Goal: Information Seeking & Learning: Learn about a topic

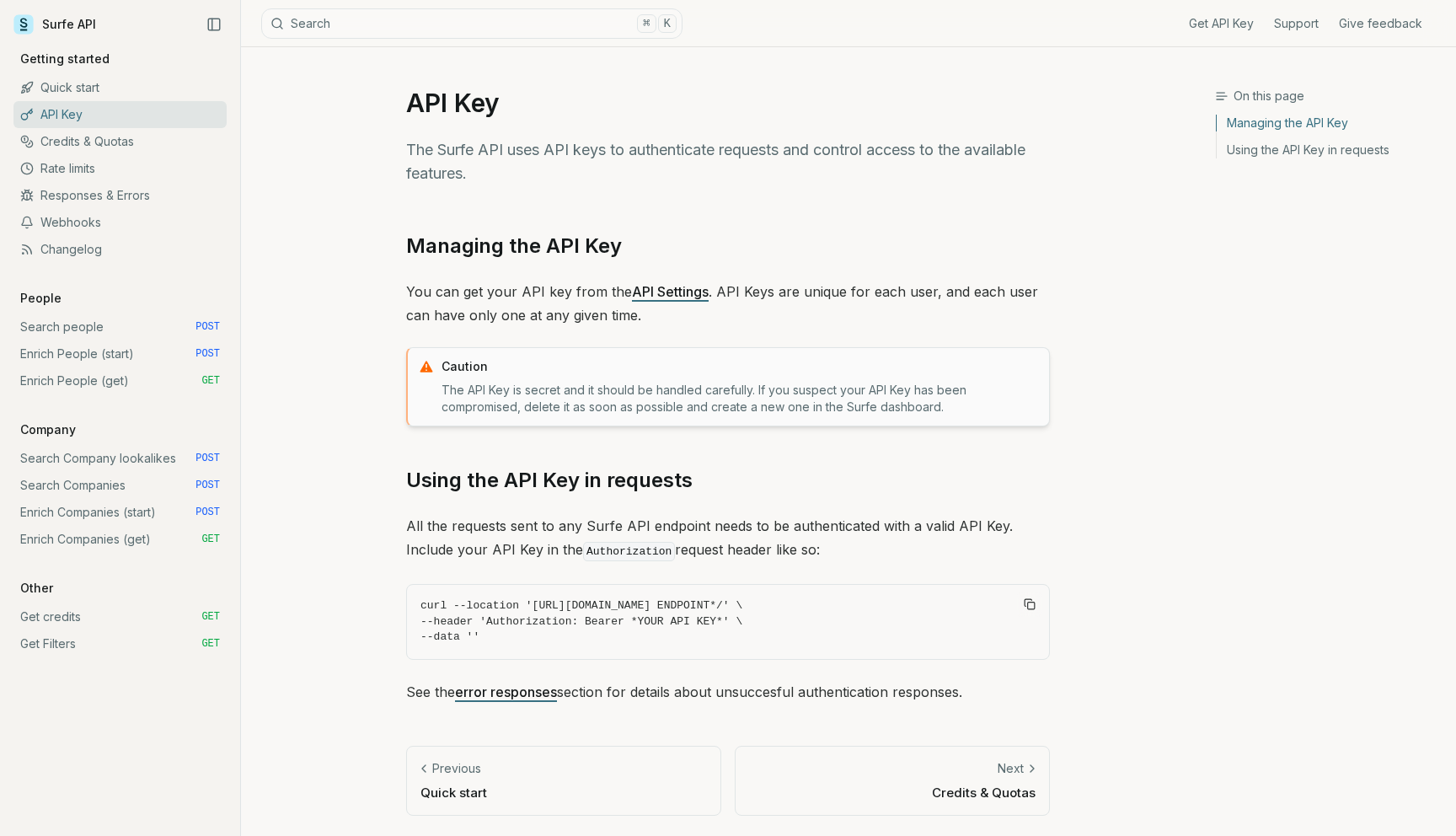
click at [120, 149] on link "Credits & Quotas" at bounding box center [120, 142] width 213 height 27
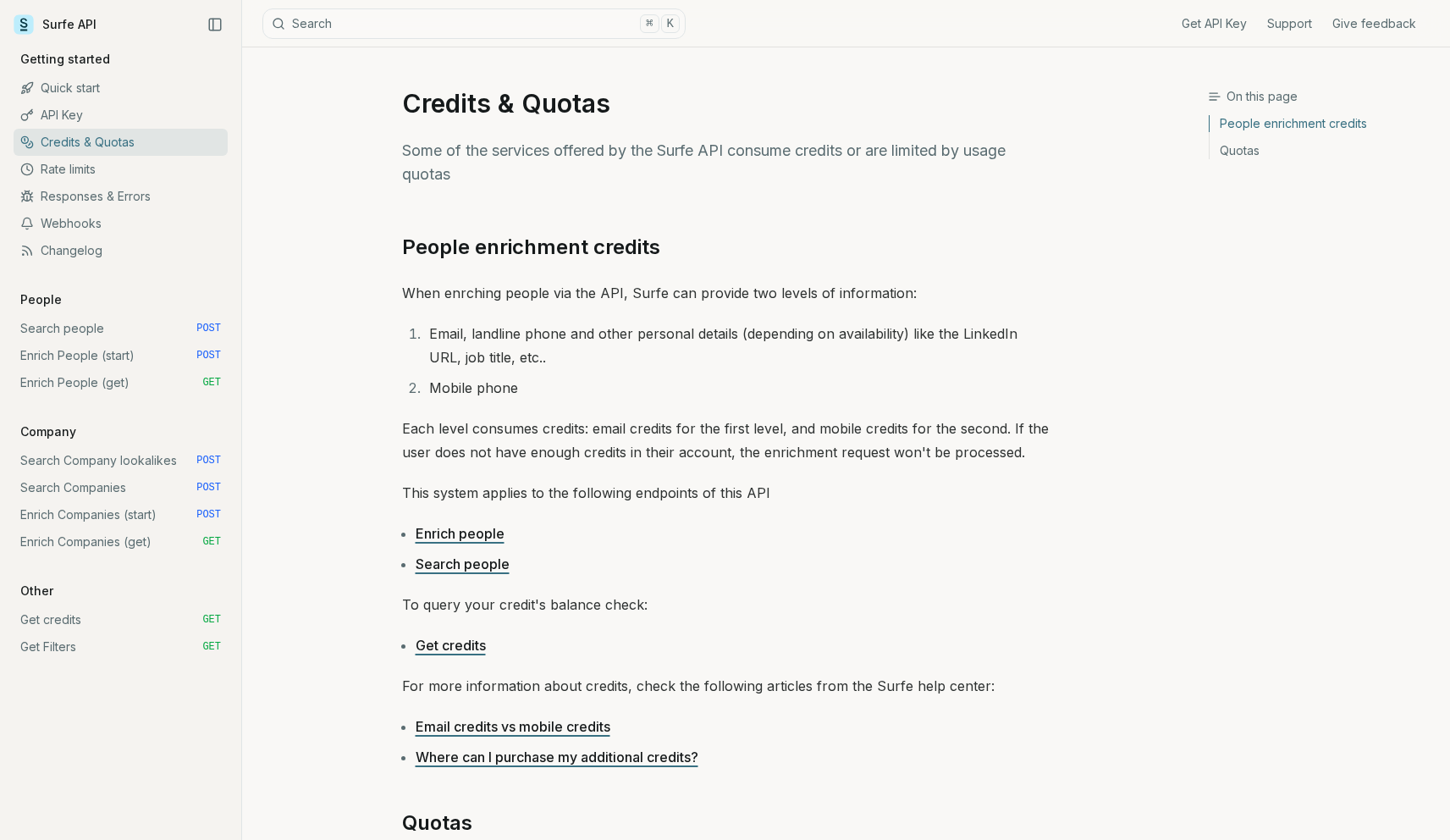
click at [441, 533] on link "Enrich people" at bounding box center [460, 533] width 89 height 17
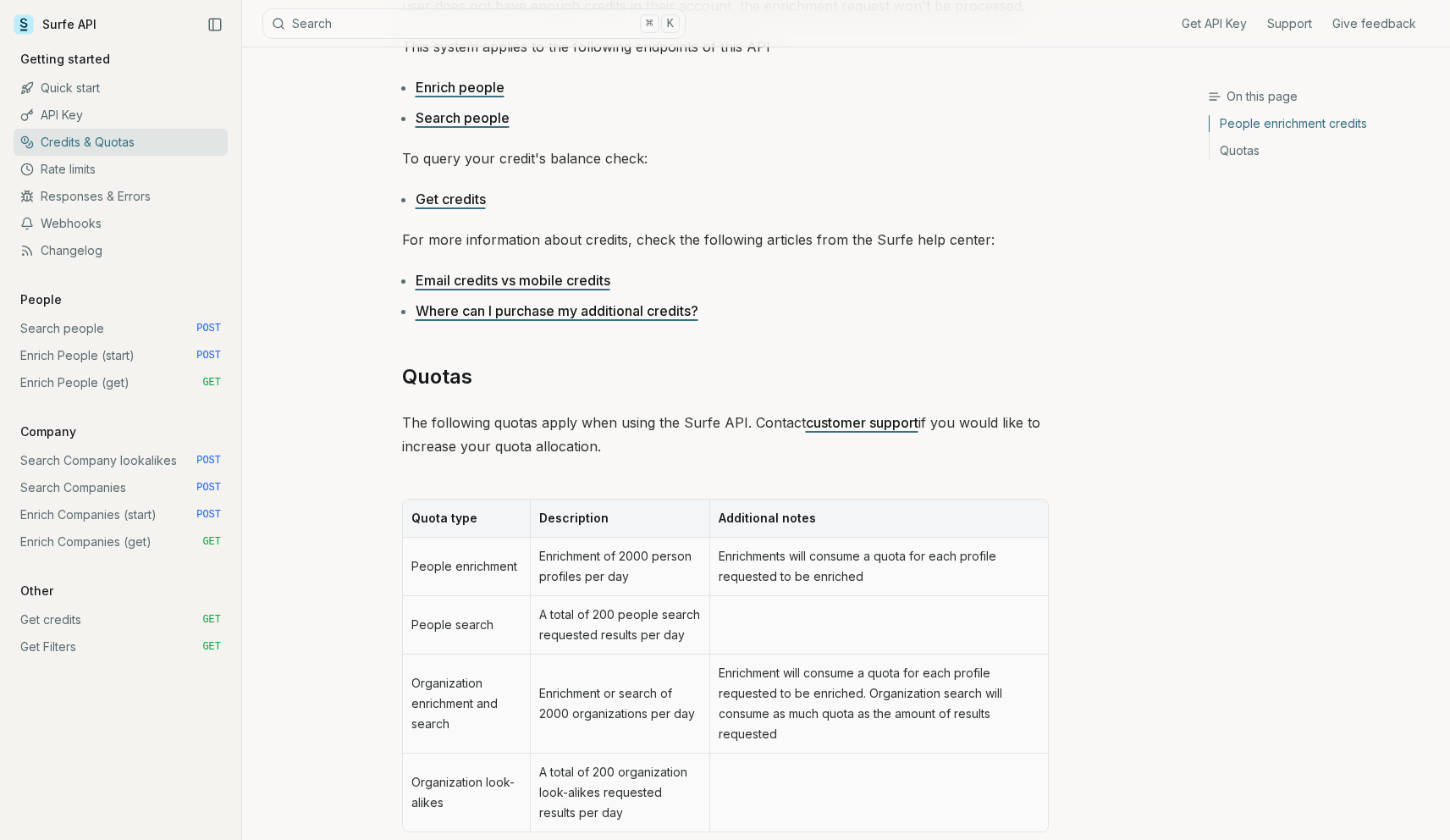
scroll to position [634, 0]
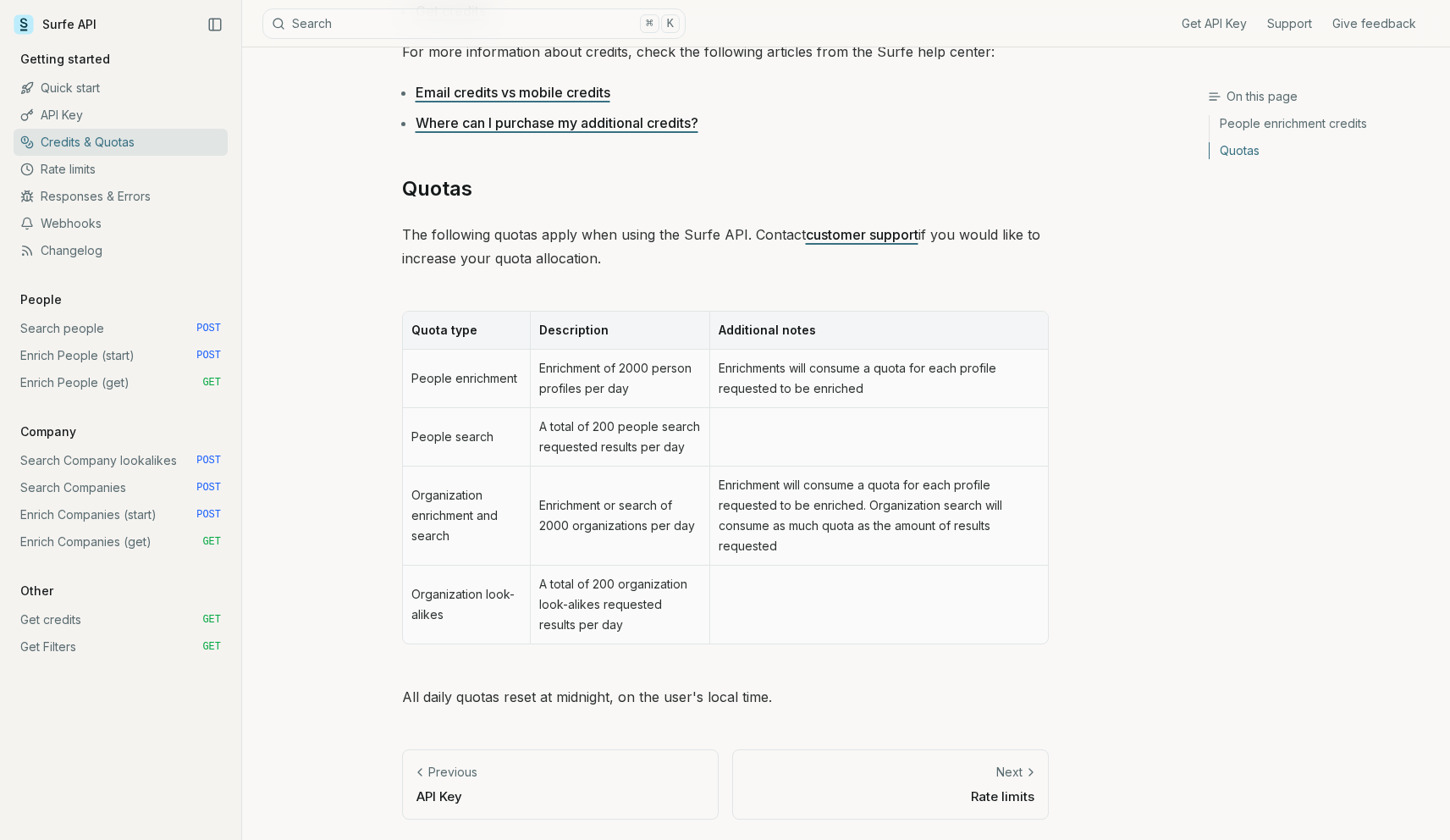
click at [508, 99] on link "Email credits vs mobile credits" at bounding box center [513, 92] width 195 height 17
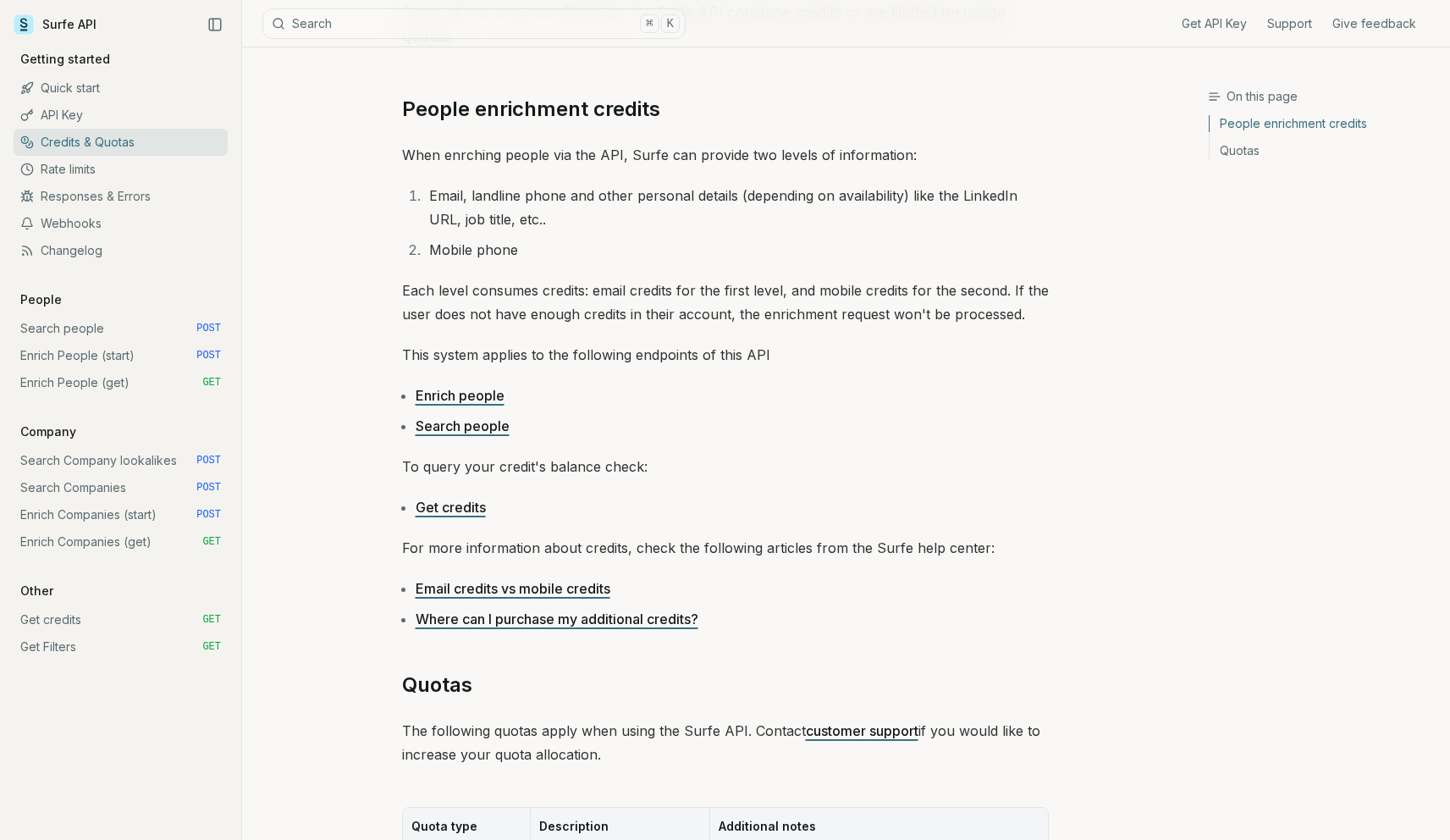
scroll to position [0, 0]
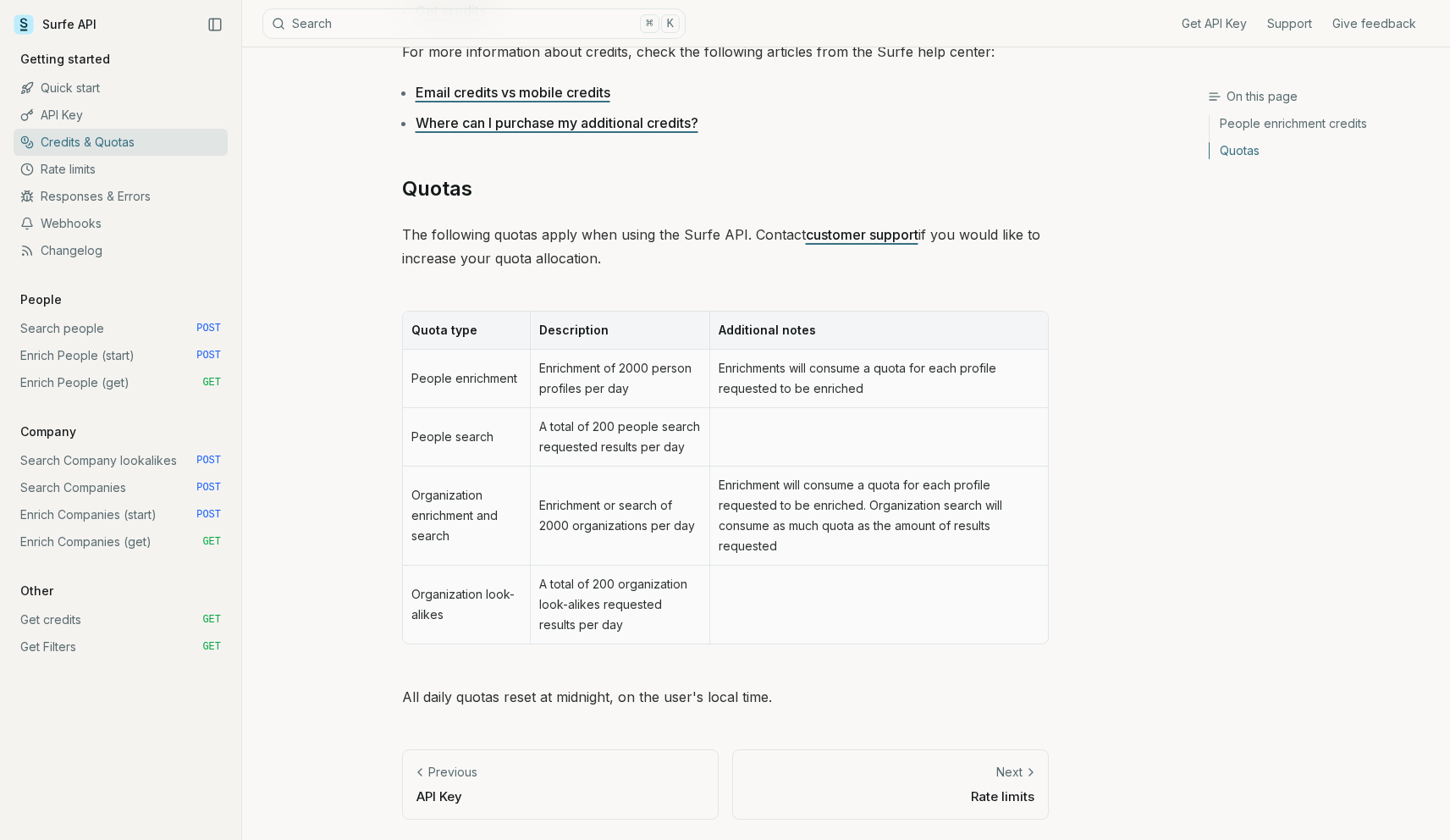
scroll to position [499, 0]
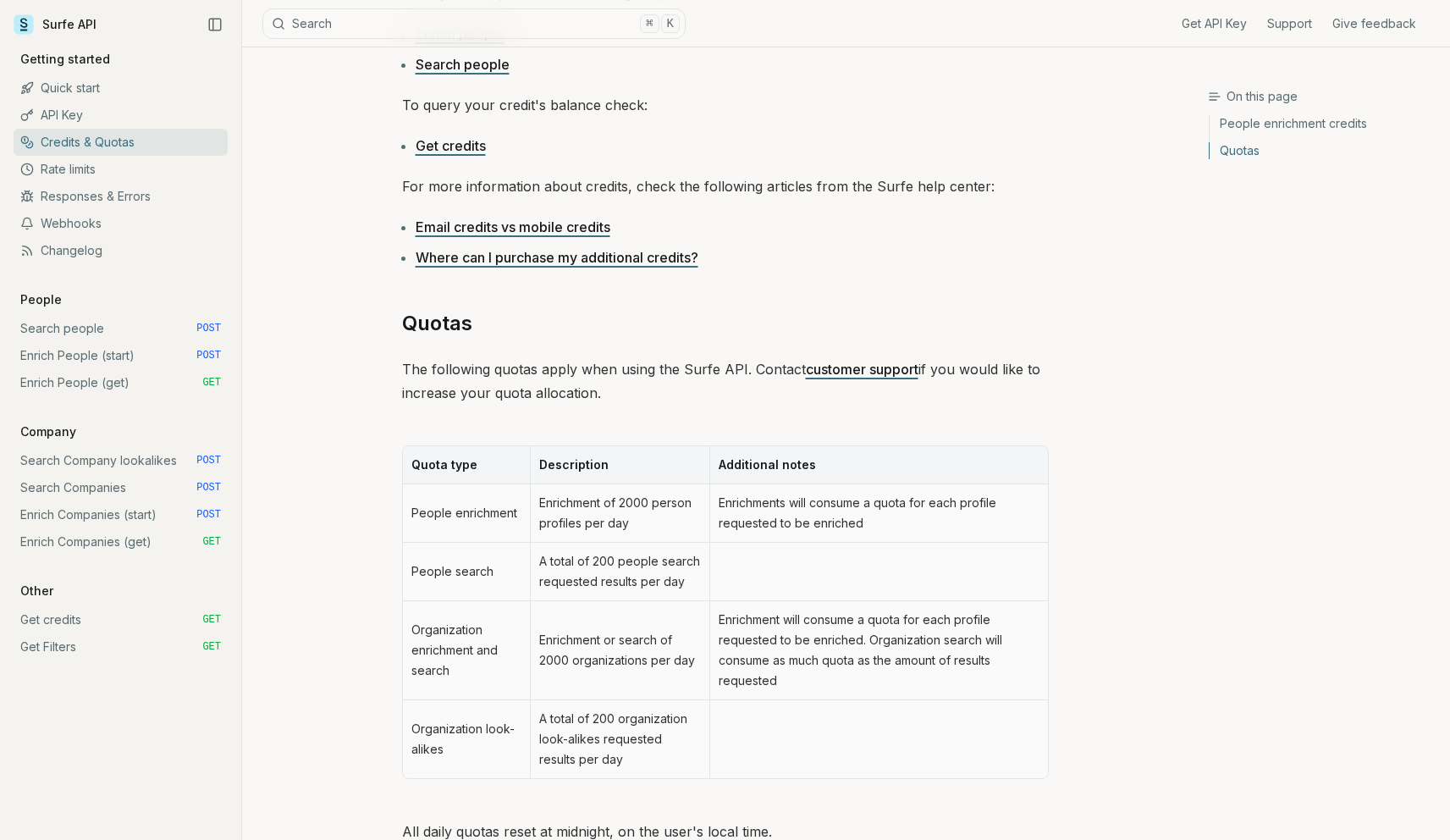
click at [534, 260] on link "Where can I purchase my additional credits?" at bounding box center [557, 257] width 283 height 17
